Goal: Task Accomplishment & Management: Use online tool/utility

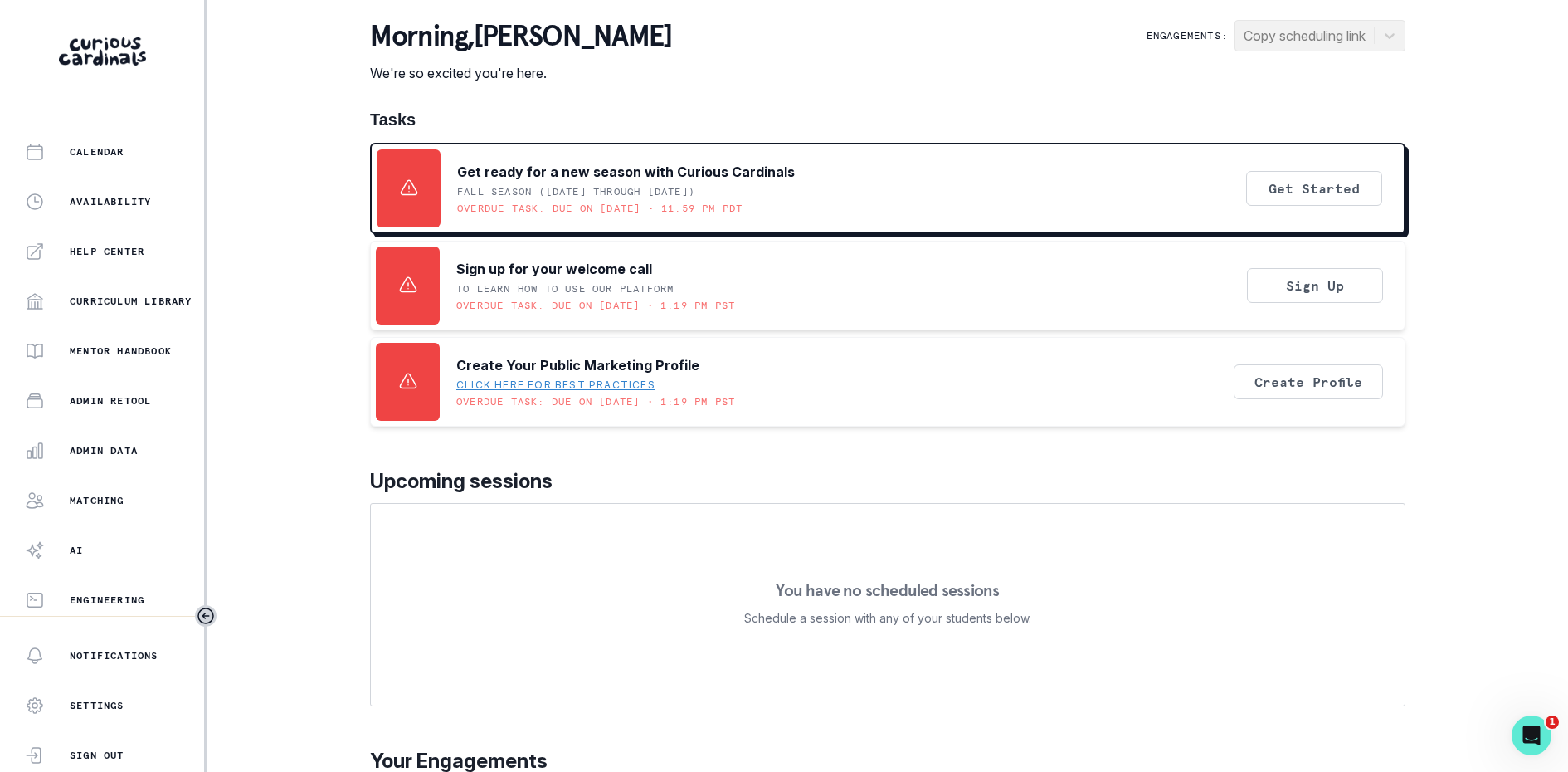
click at [109, 474] on div "Home Students Finance Browse Mentors Guardian Guide Calendar Availability Help …" at bounding box center [102, 373] width 204 height 484
click at [114, 464] on button "Admin Data" at bounding box center [102, 450] width 204 height 33
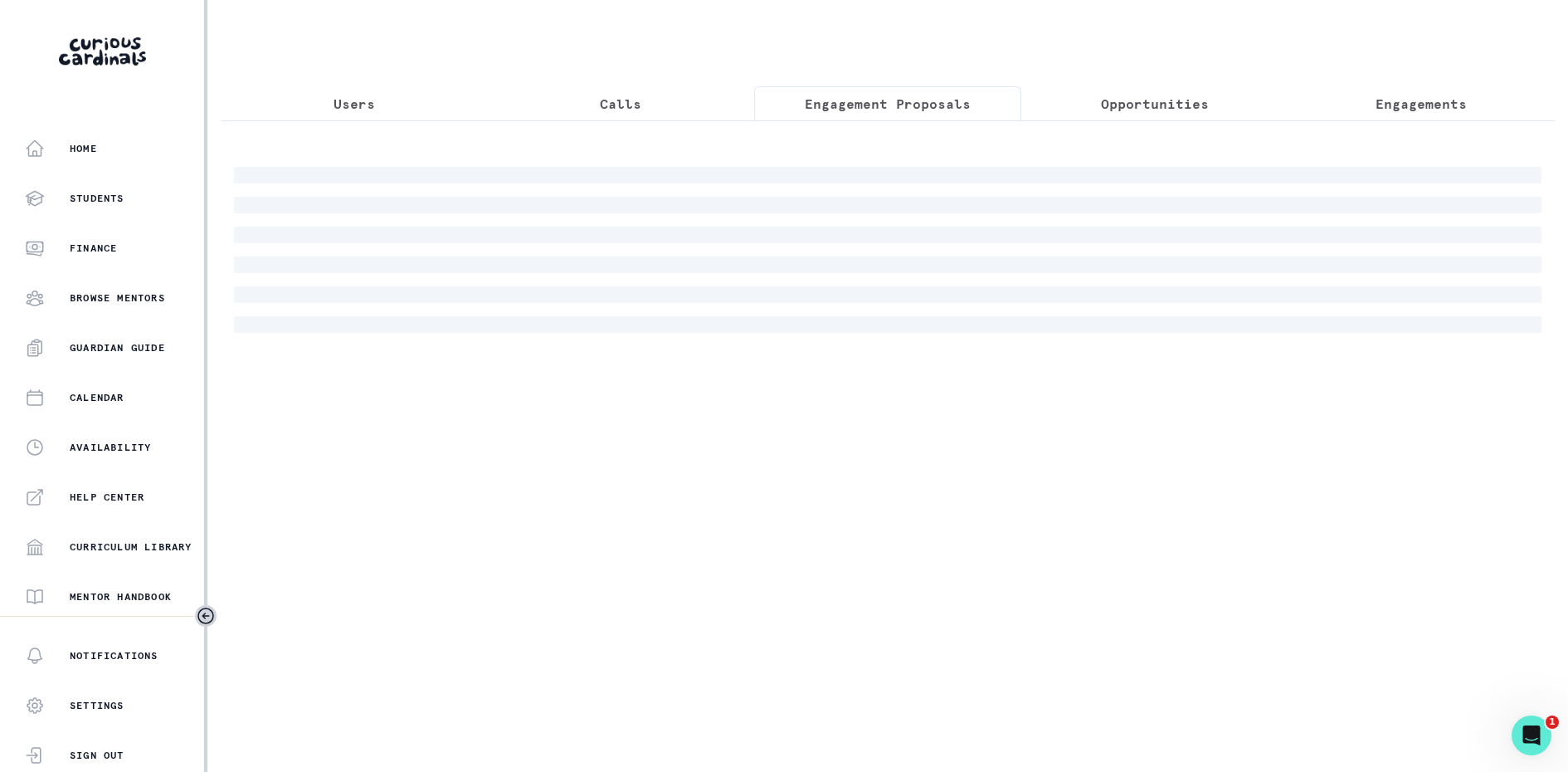
click at [871, 118] on button "Engagement Proposals" at bounding box center [888, 103] width 267 height 35
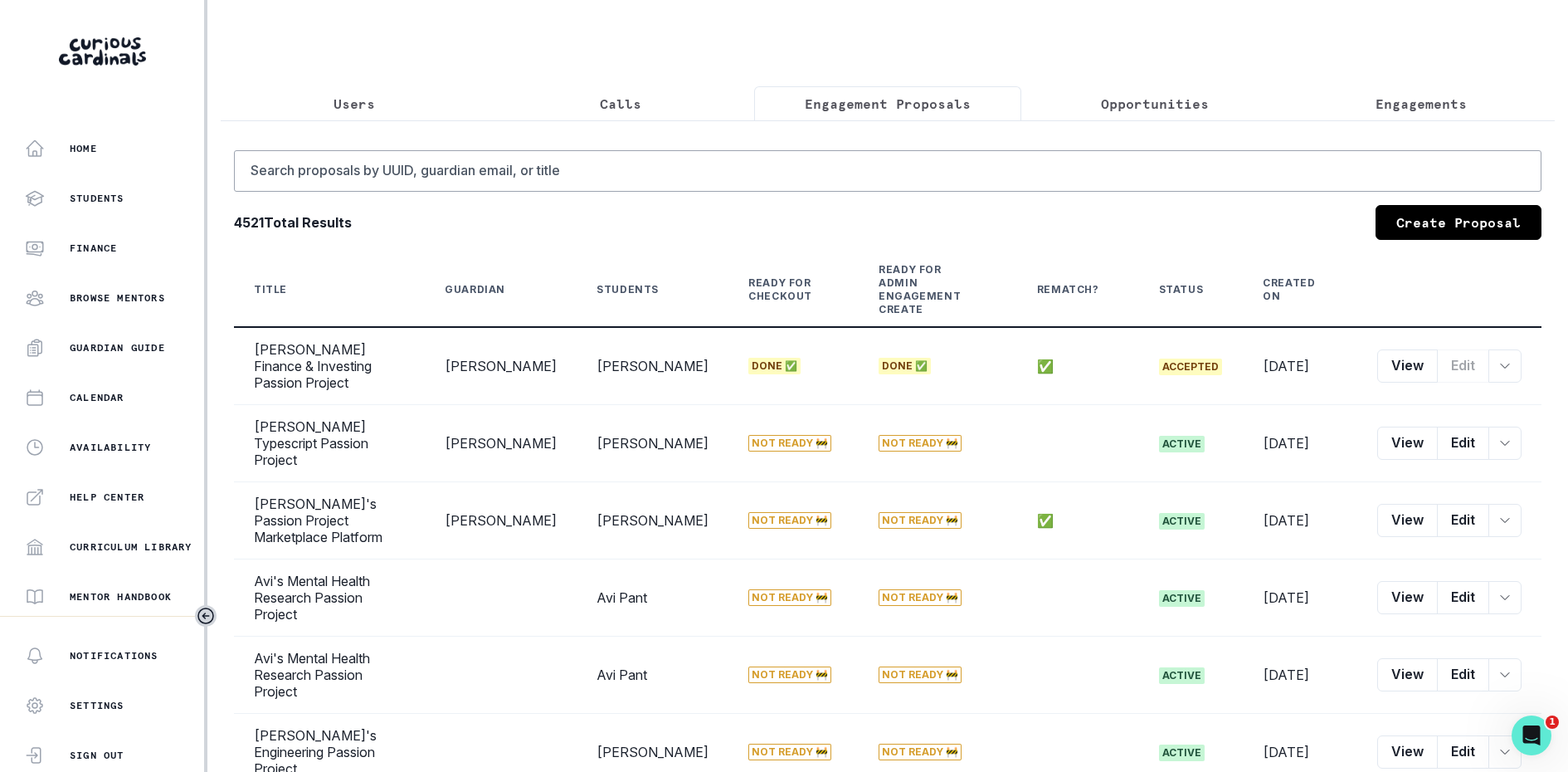
click at [1167, 106] on p "Opportunities" at bounding box center [1155, 103] width 108 height 20
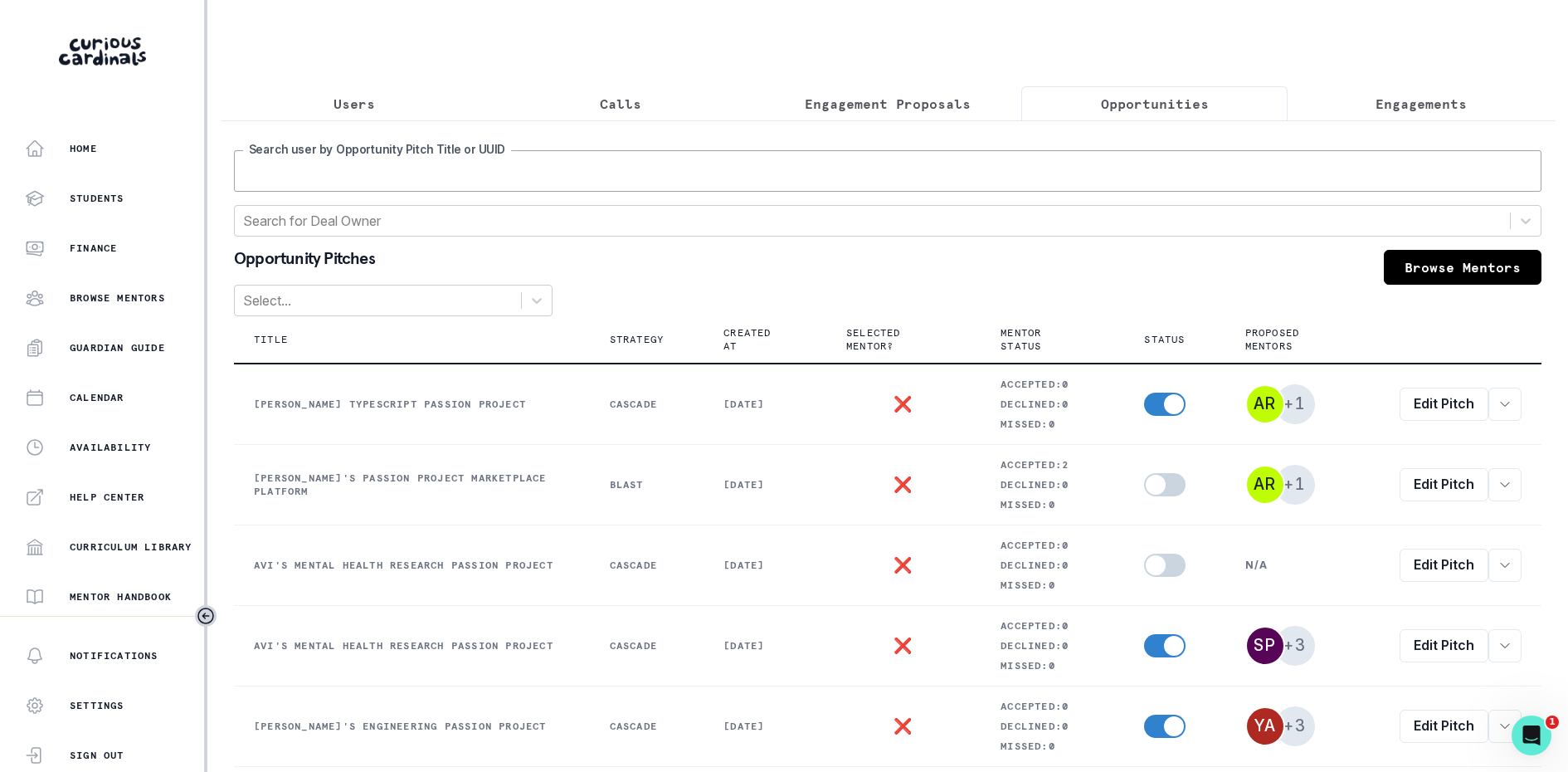
click at [1039, 167] on input "Search user by Opportunity Pitch Title or UUID" at bounding box center [888, 171] width 1308 height 42
type input "[PERSON_NAME]"
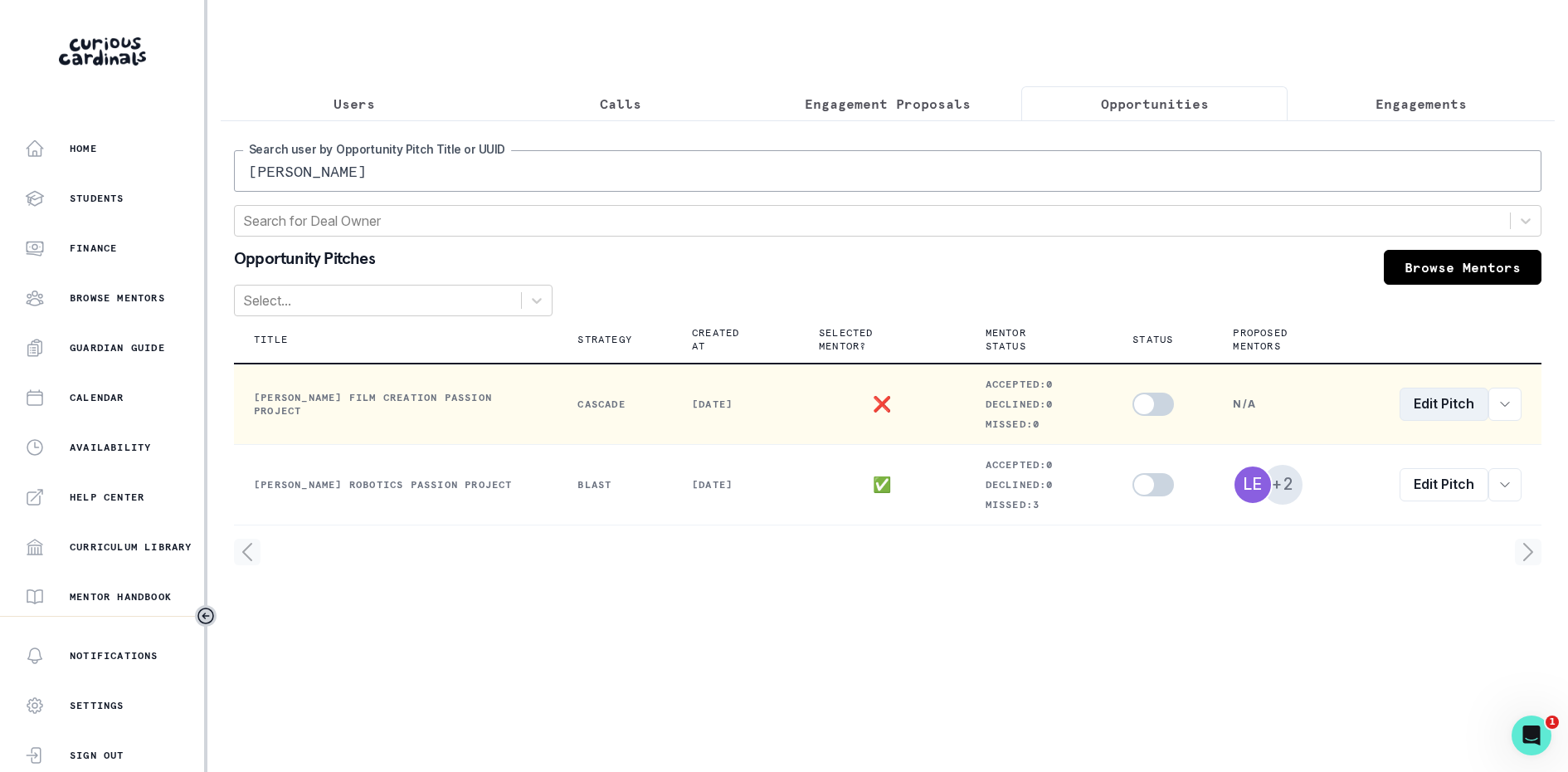
click at [1425, 401] on link "Edit Pitch" at bounding box center [1444, 403] width 89 height 33
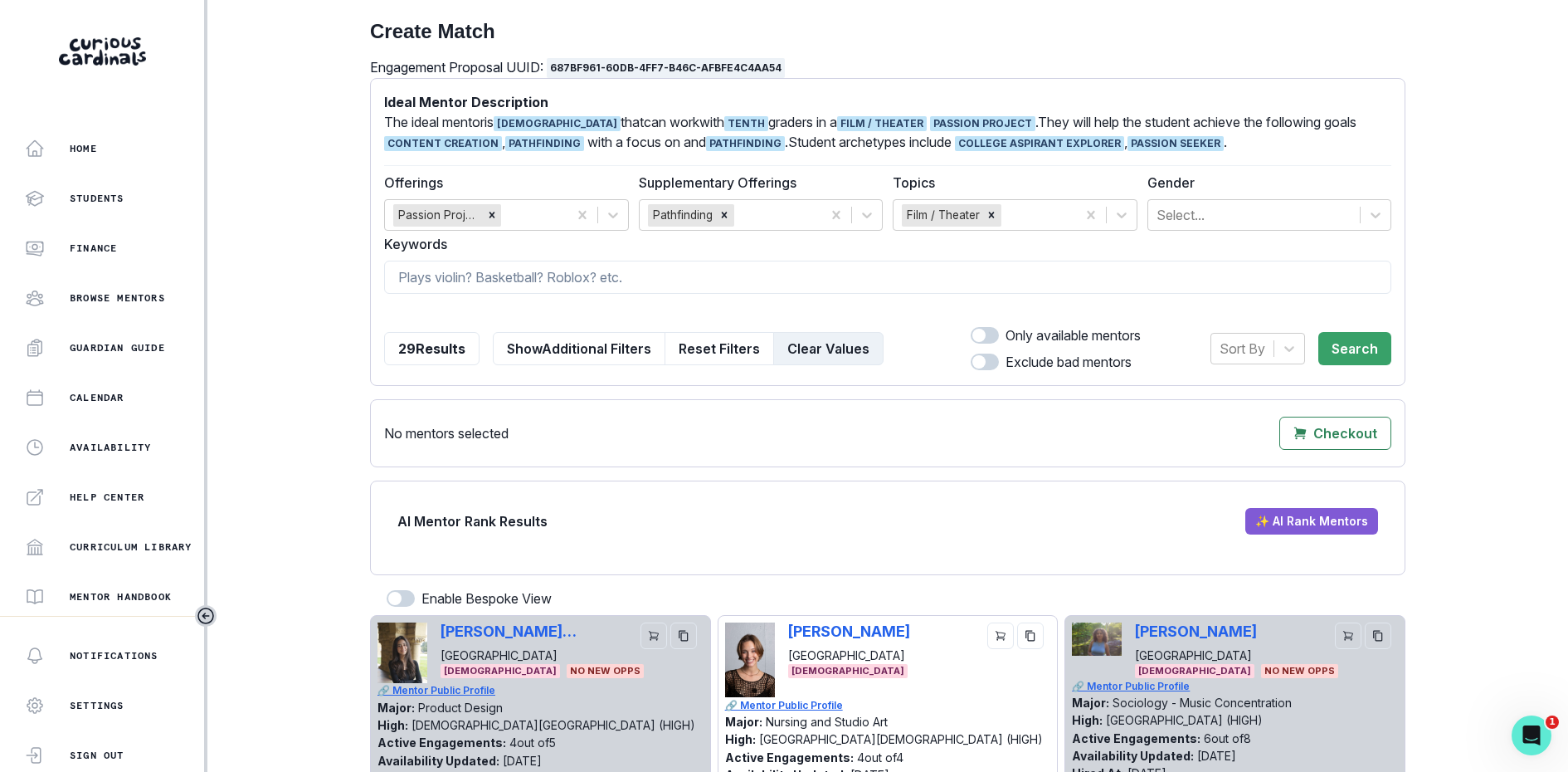
click at [842, 355] on button "Clear Values" at bounding box center [829, 348] width 110 height 33
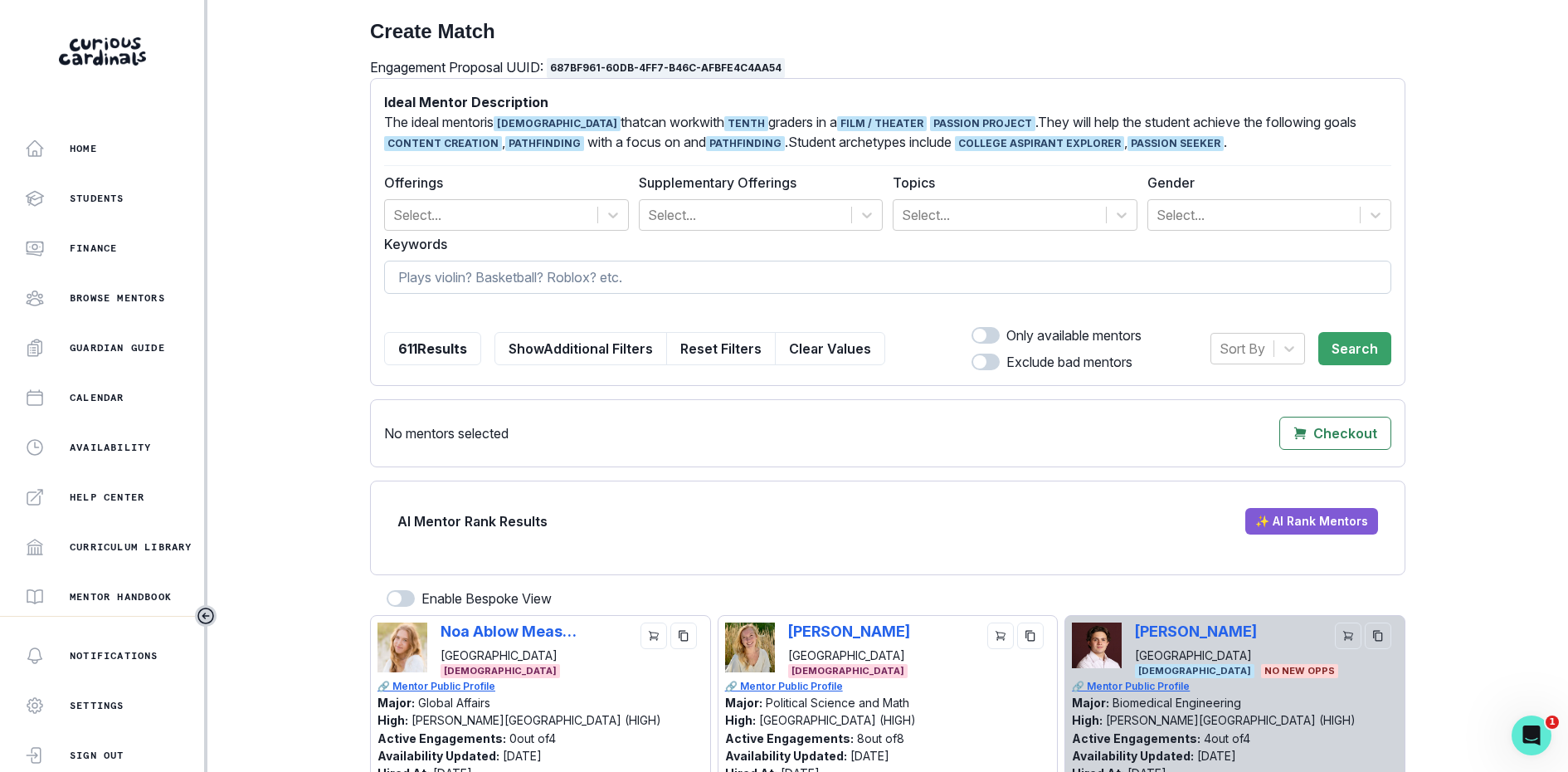
click at [739, 276] on input at bounding box center [887, 277] width 1007 height 33
type input "[PERSON_NAME]"
click at [396, 313] on span "[PERSON_NAME]" at bounding box center [431, 311] width 95 height 15
click at [441, 291] on input at bounding box center [887, 277] width 1007 height 33
type input "[PERSON_NAME]"
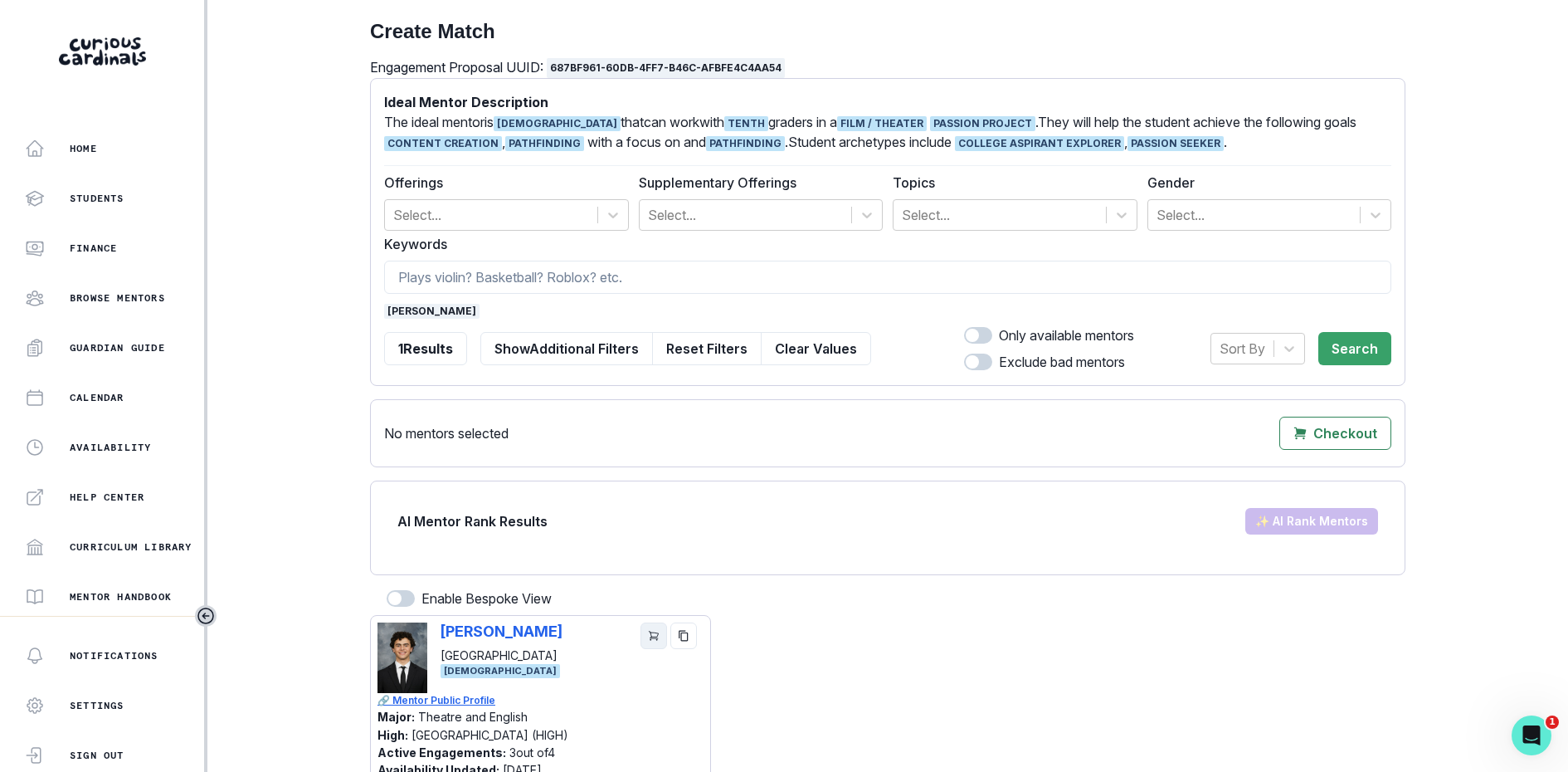
click at [654, 632] on icon "cart" at bounding box center [654, 635] width 12 height 12
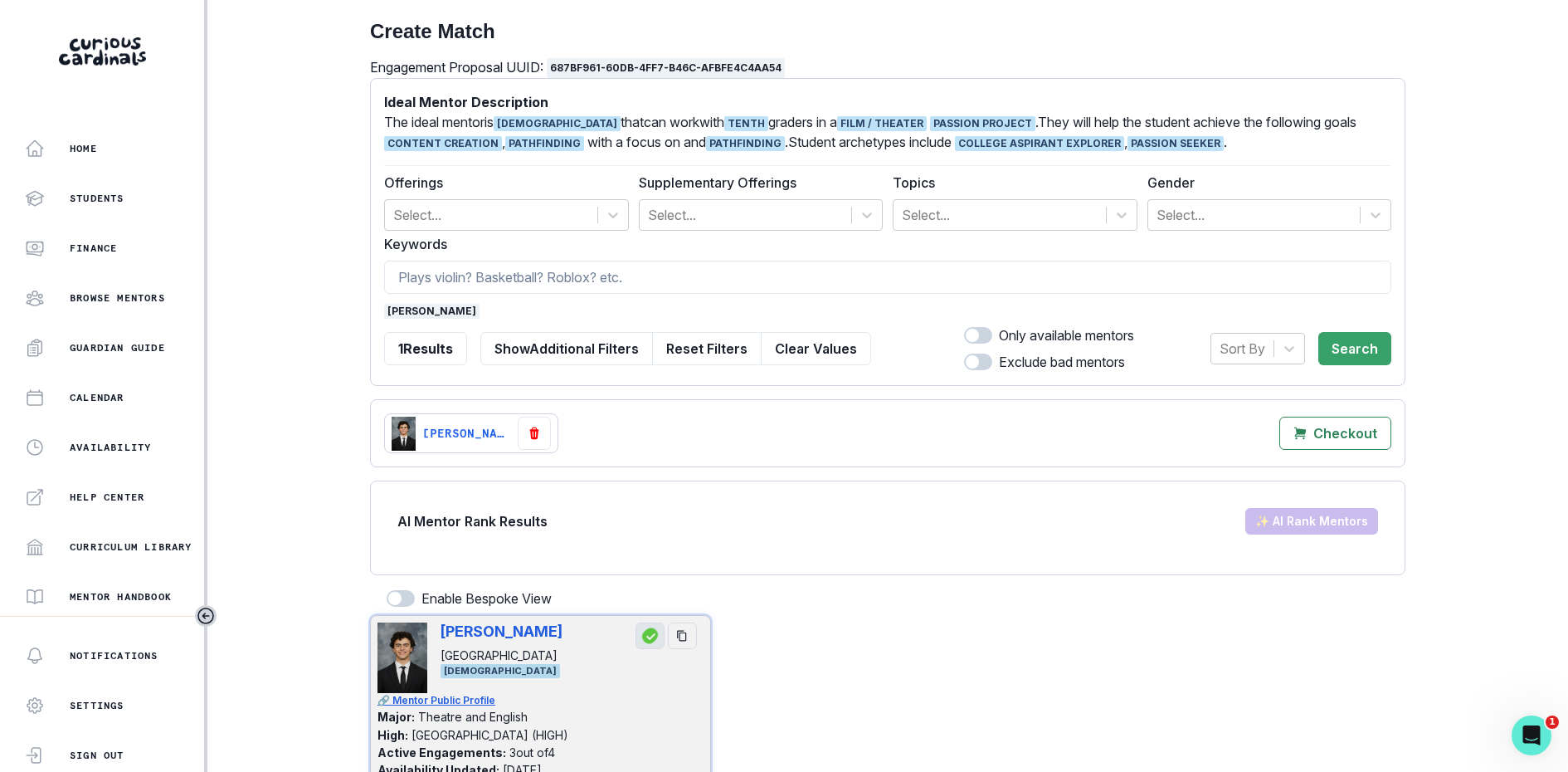
click at [396, 311] on span "[PERSON_NAME]" at bounding box center [431, 311] width 95 height 15
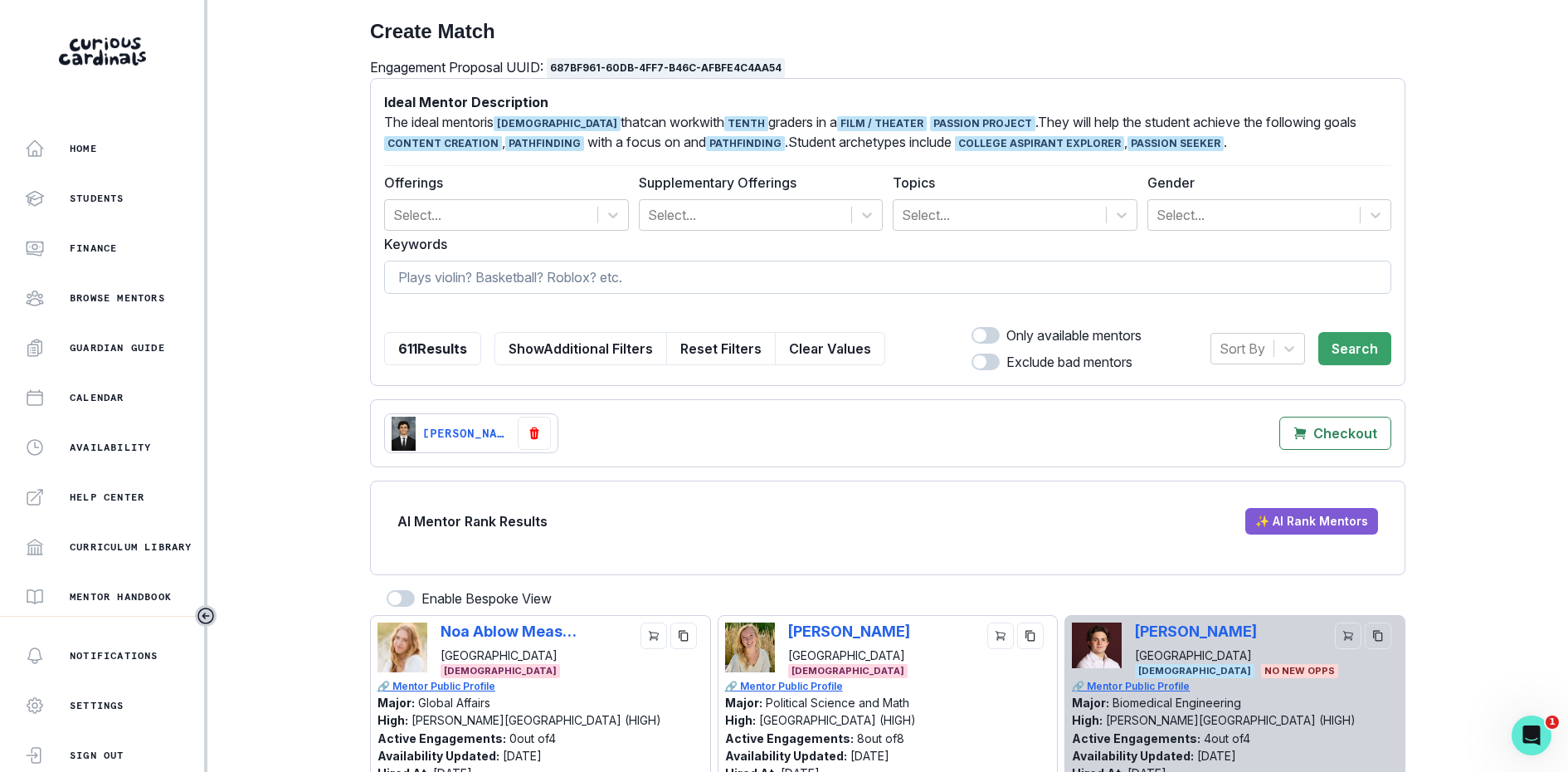
click at [448, 278] on input at bounding box center [887, 277] width 1007 height 33
type input "[PERSON_NAME]"
